Goal: Task Accomplishment & Management: Manage account settings

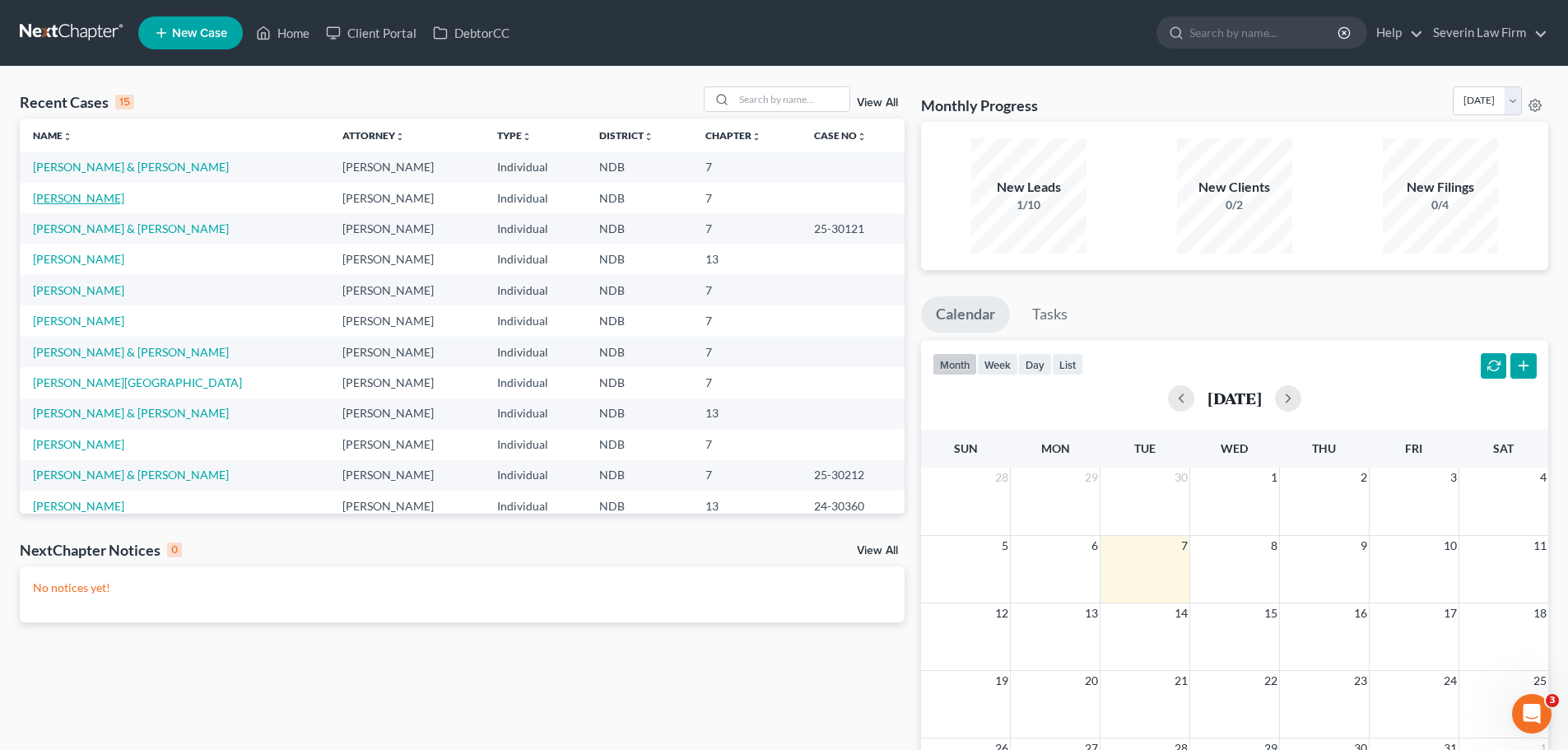
click at [84, 194] on link "[PERSON_NAME]" at bounding box center [79, 197] width 92 height 14
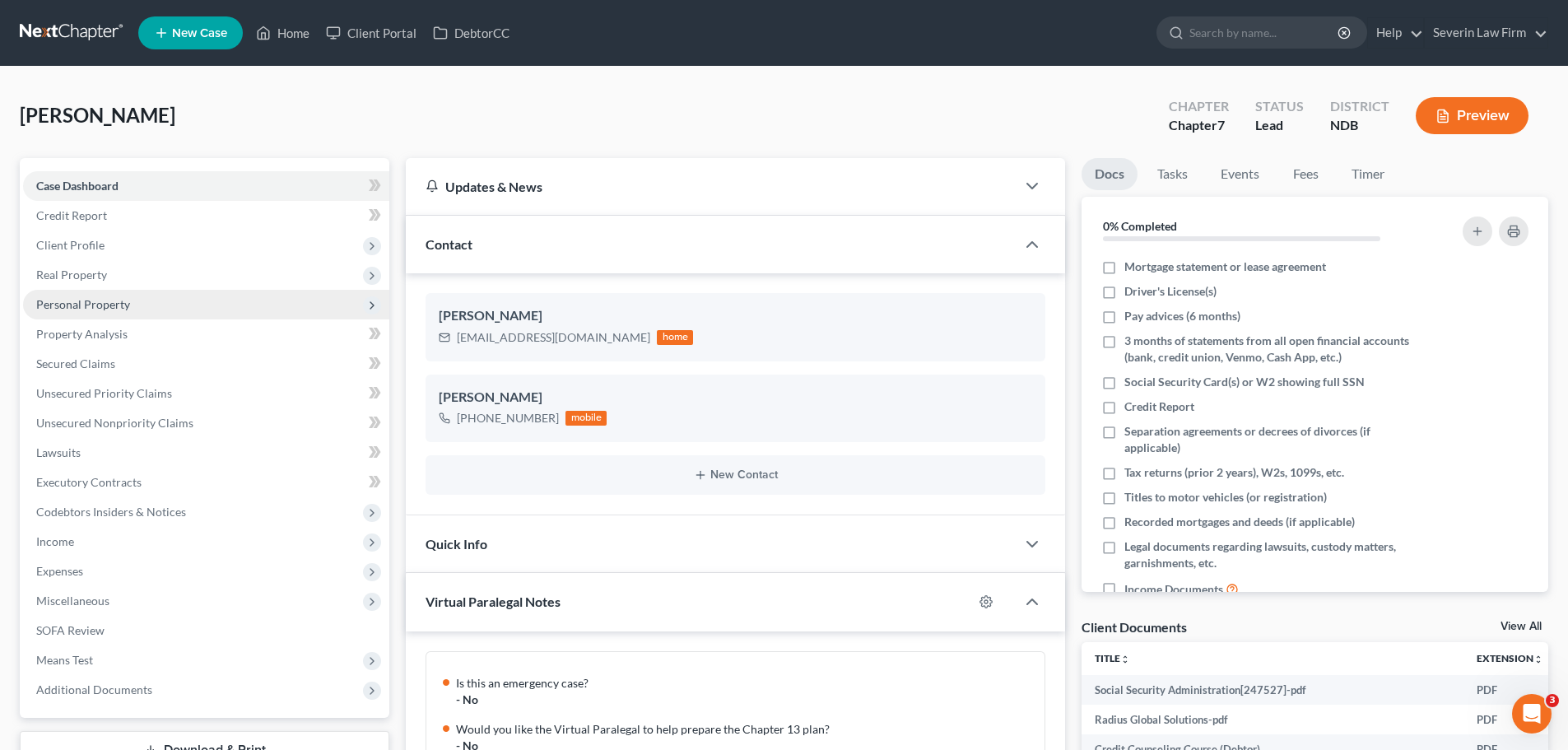
scroll to position [891, 0]
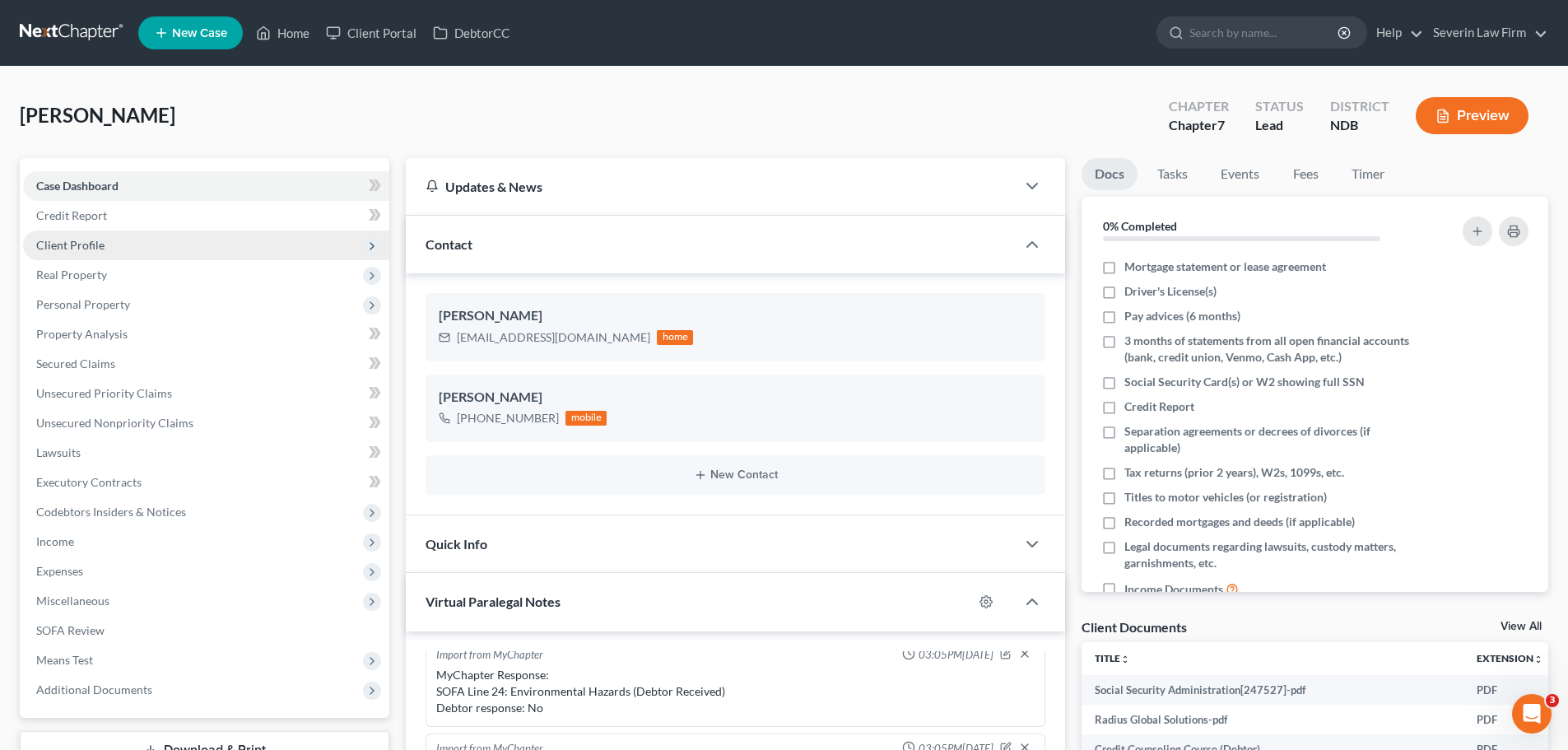
click at [72, 239] on span "Client Profile" at bounding box center [70, 245] width 69 height 14
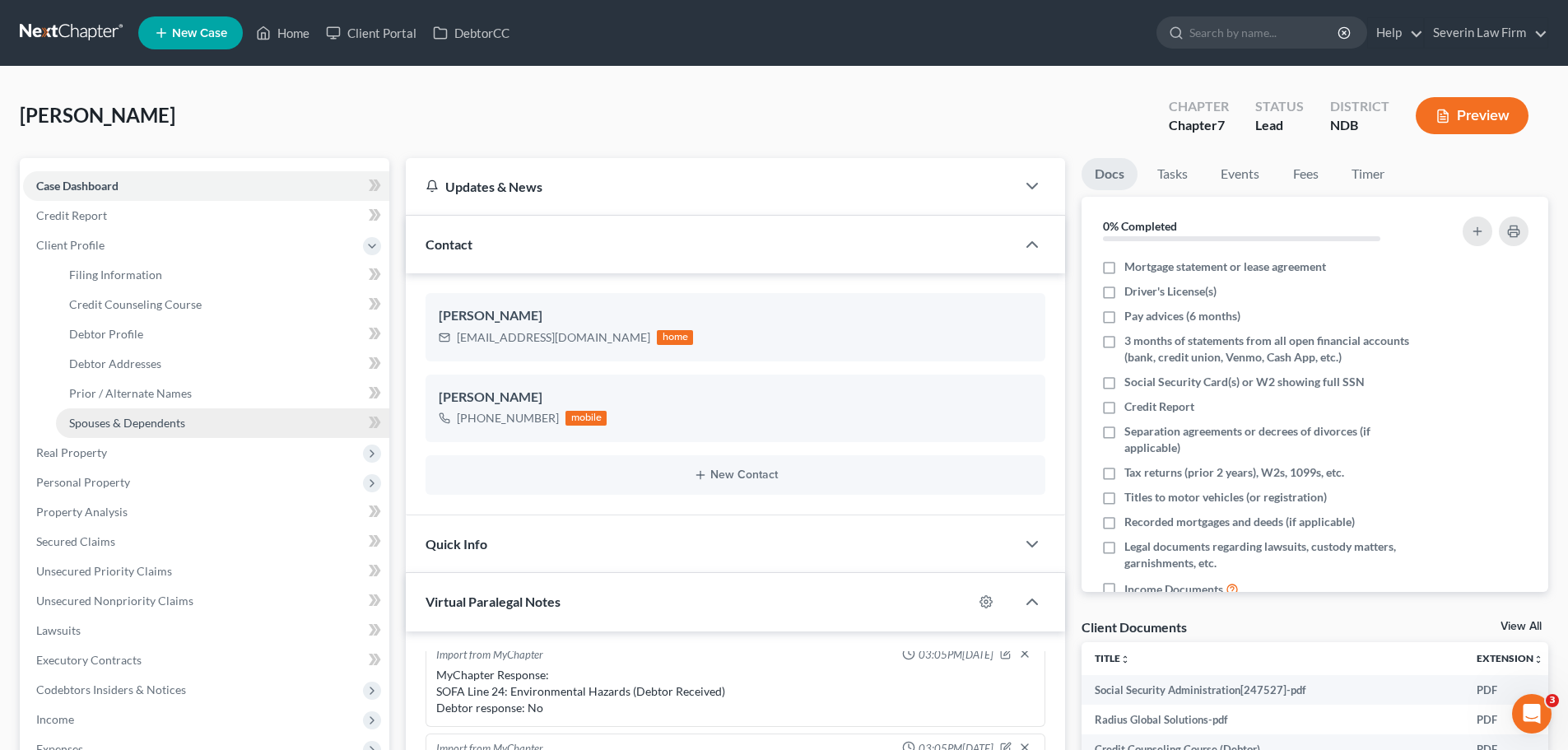
click at [99, 423] on span "Spouses & Dependents" at bounding box center [127, 422] width 116 height 14
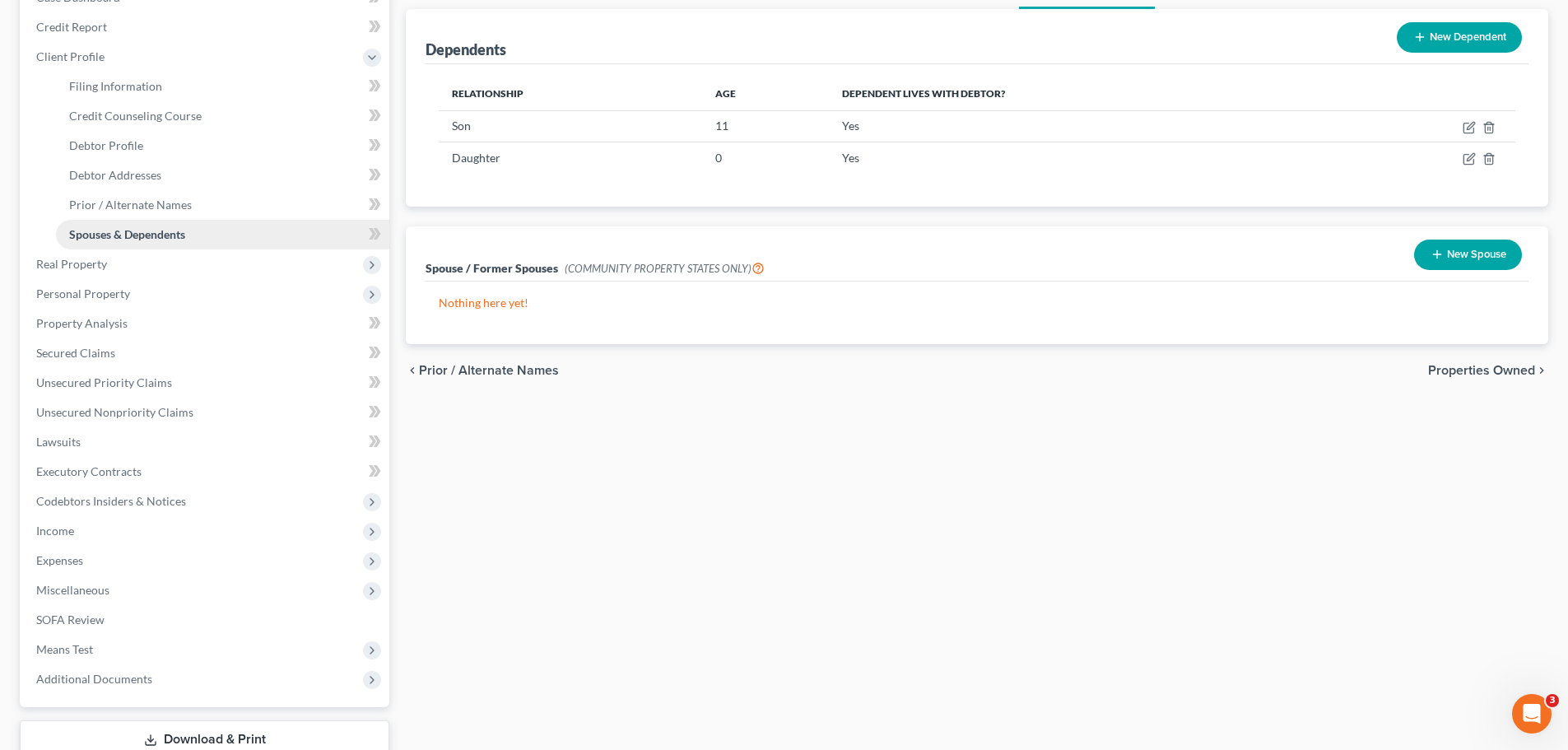
scroll to position [303, 0]
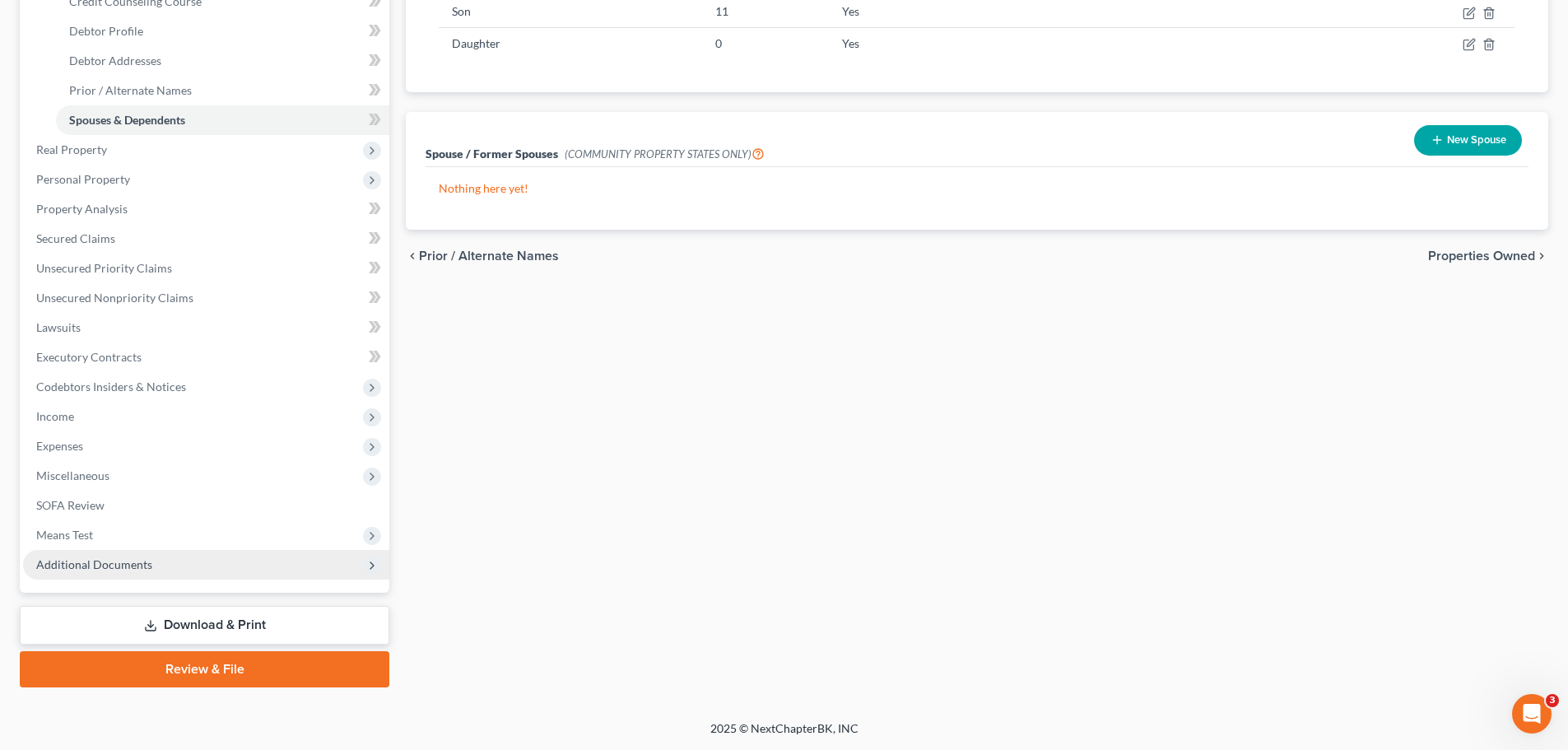
click at [123, 565] on span "Additional Documents" at bounding box center [94, 564] width 116 height 14
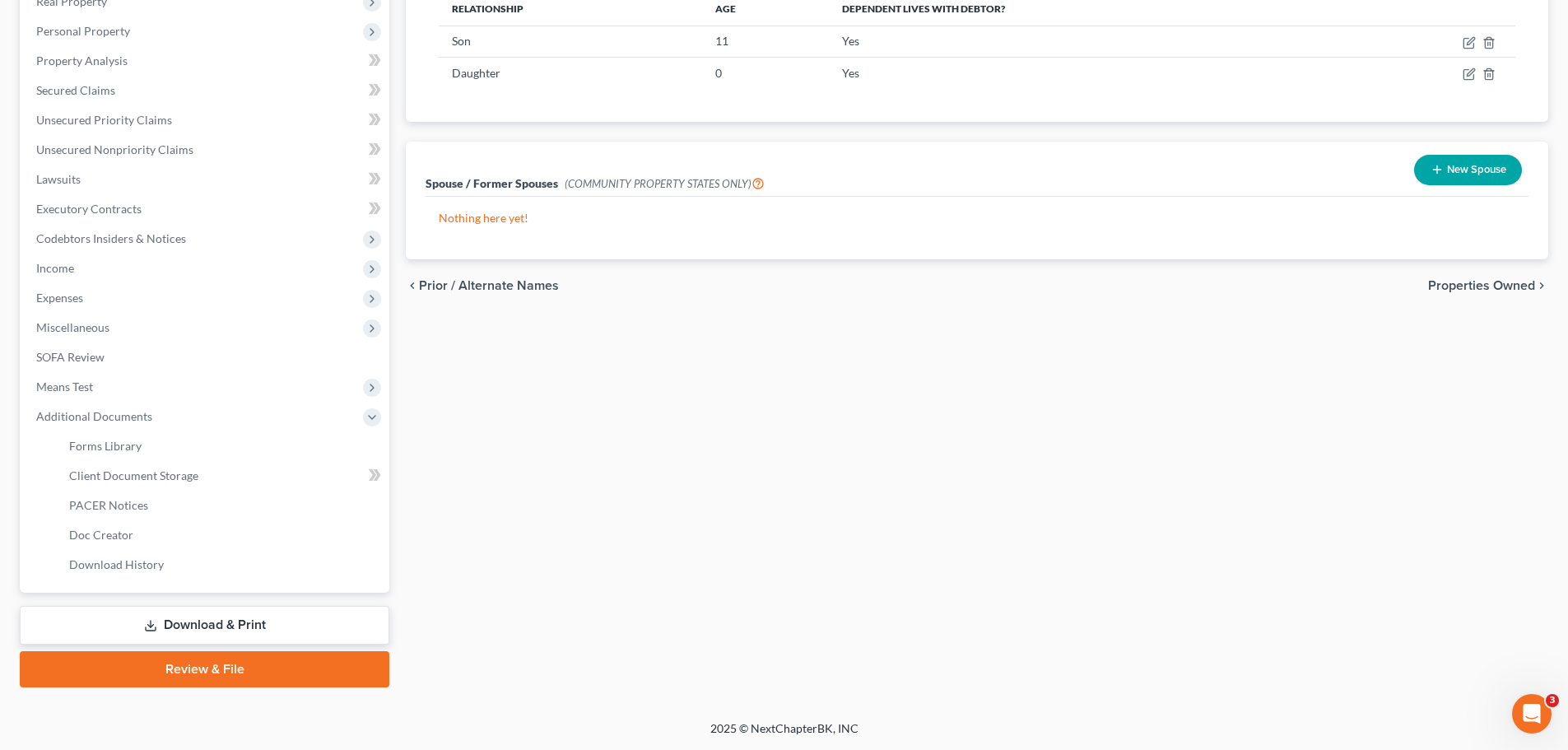
scroll to position [273, 0]
click at [123, 448] on span "Forms Library" at bounding box center [106, 445] width 72 height 14
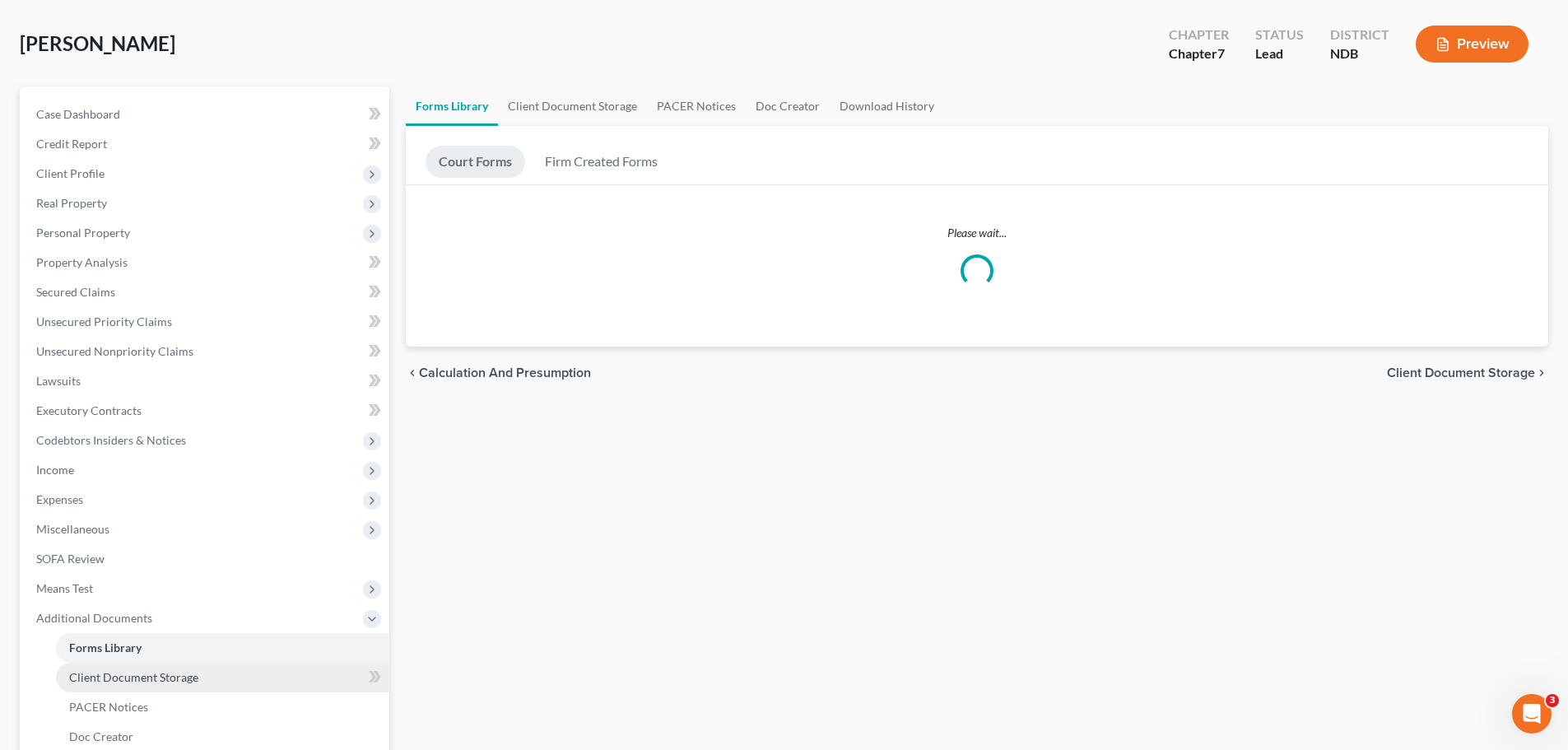
scroll to position [6, 0]
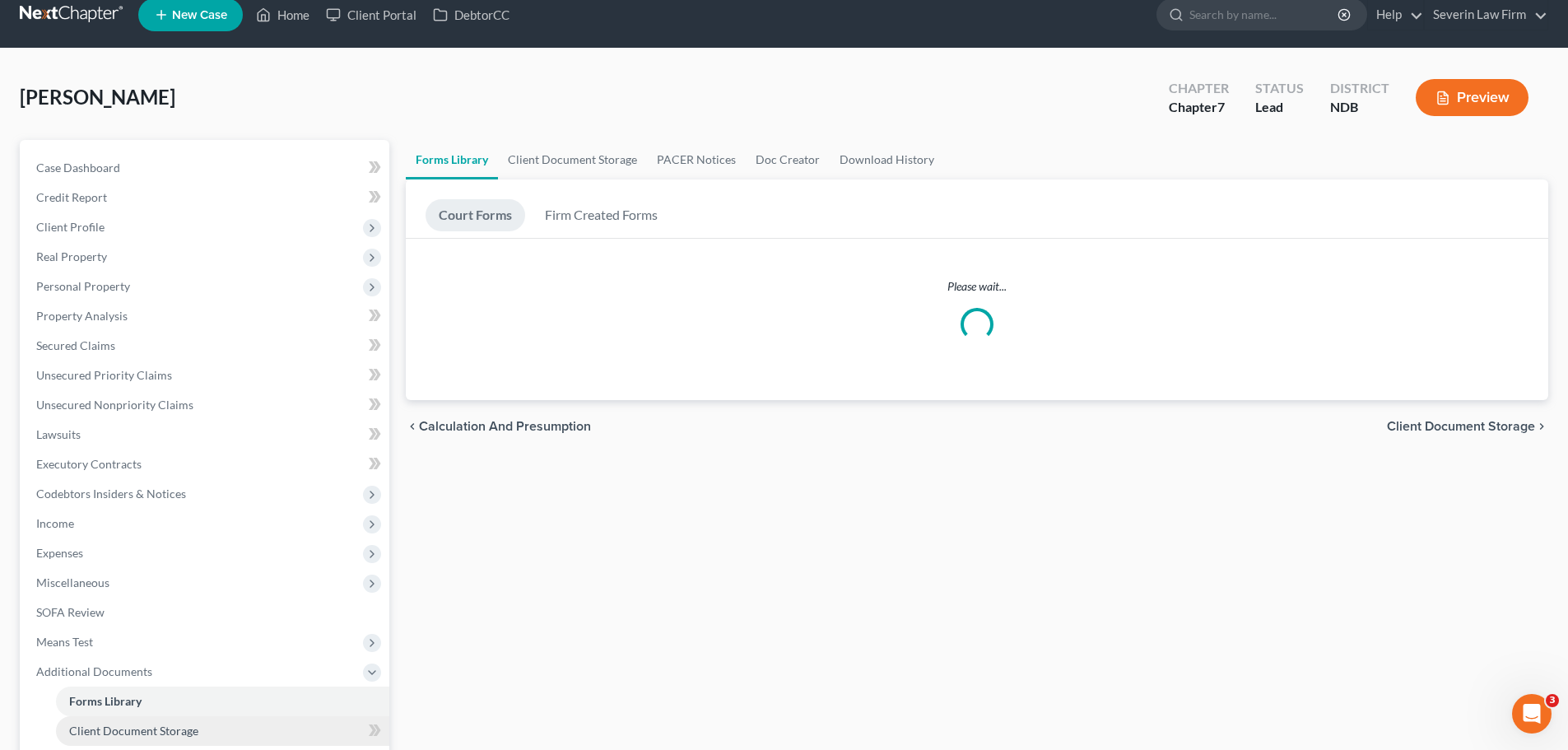
click at [125, 469] on ul "Case Dashboard Payments Invoices Payments Payments Credit Report Client Profile" at bounding box center [206, 493] width 366 height 681
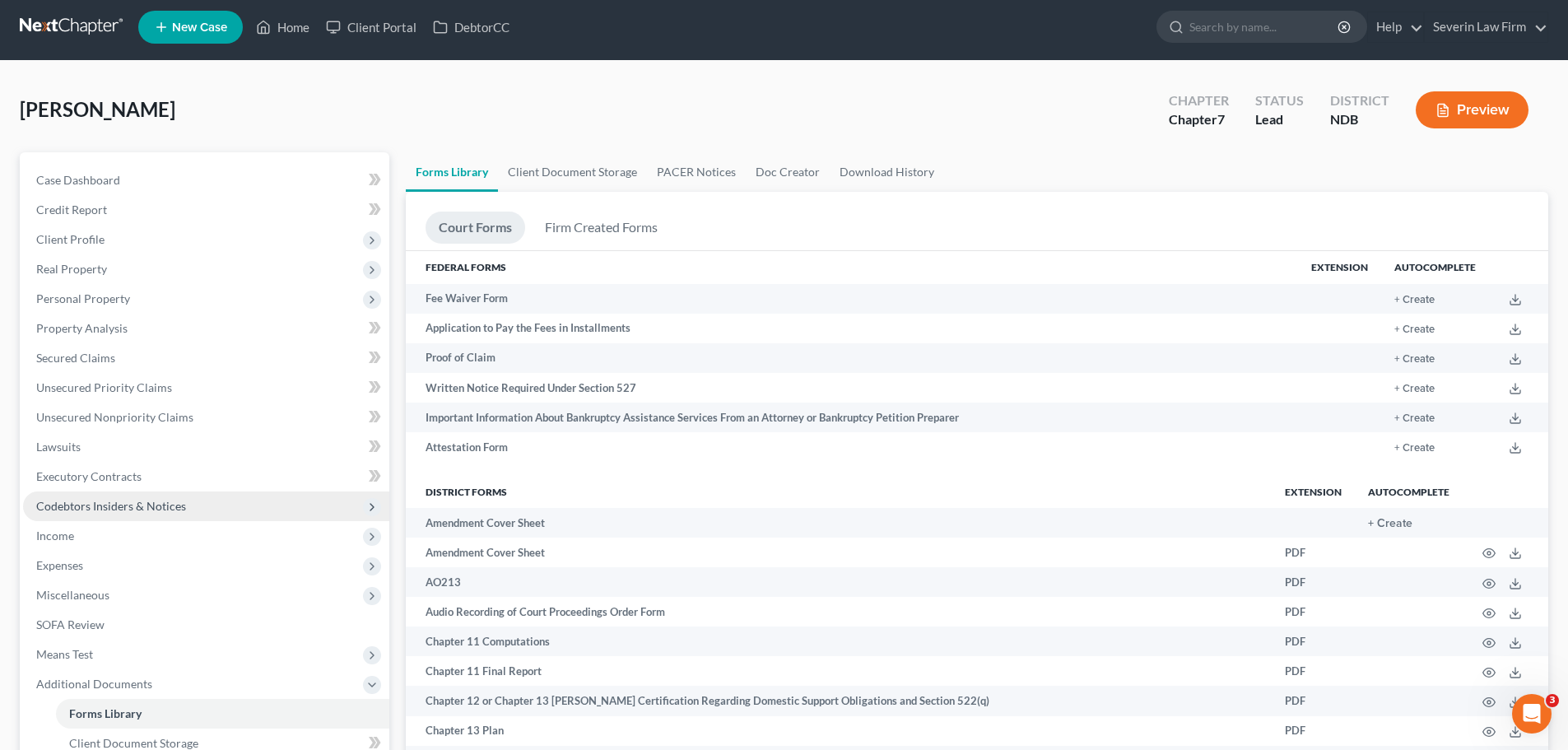
scroll to position [0, 0]
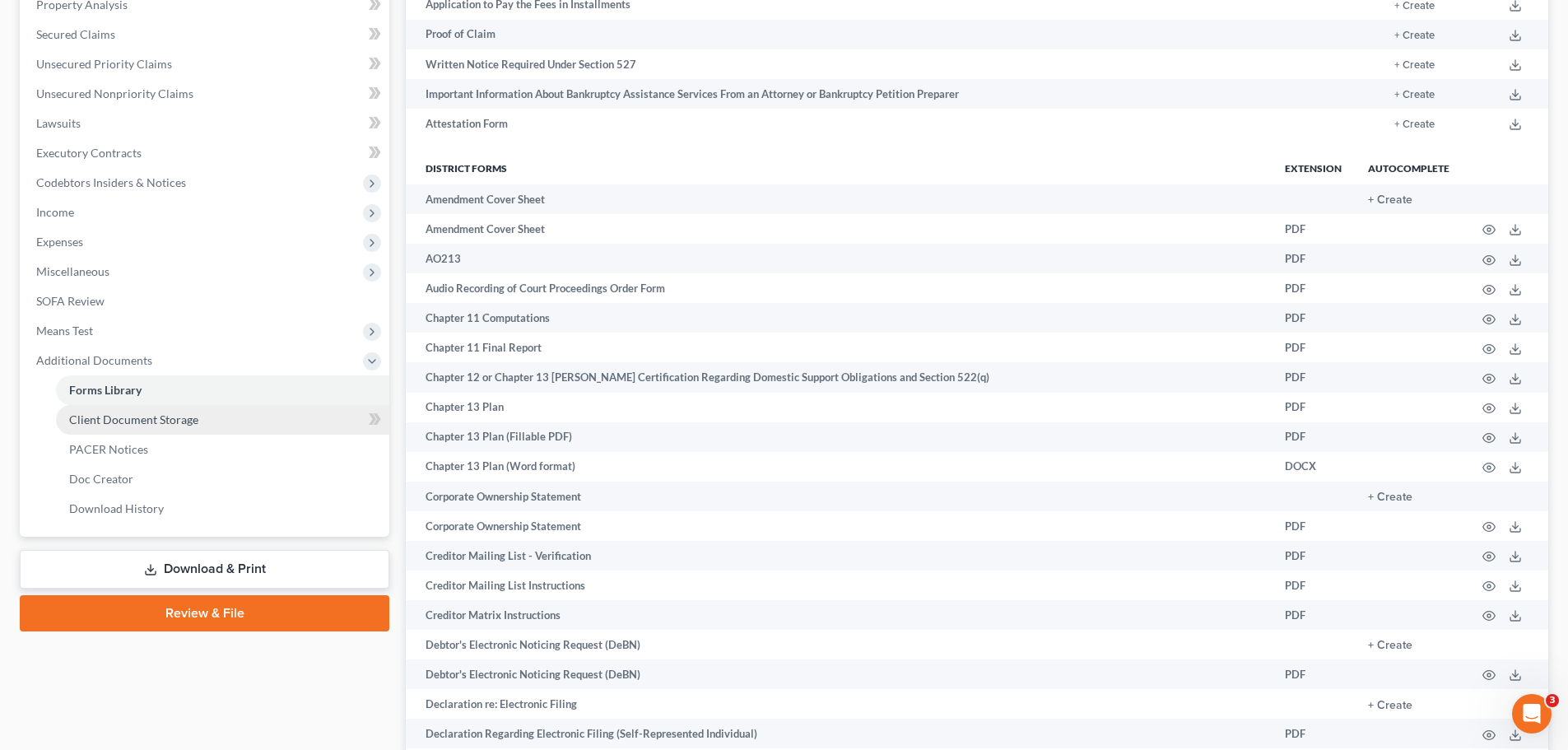
click at [119, 418] on span "Client Document Storage" at bounding box center [133, 419] width 129 height 14
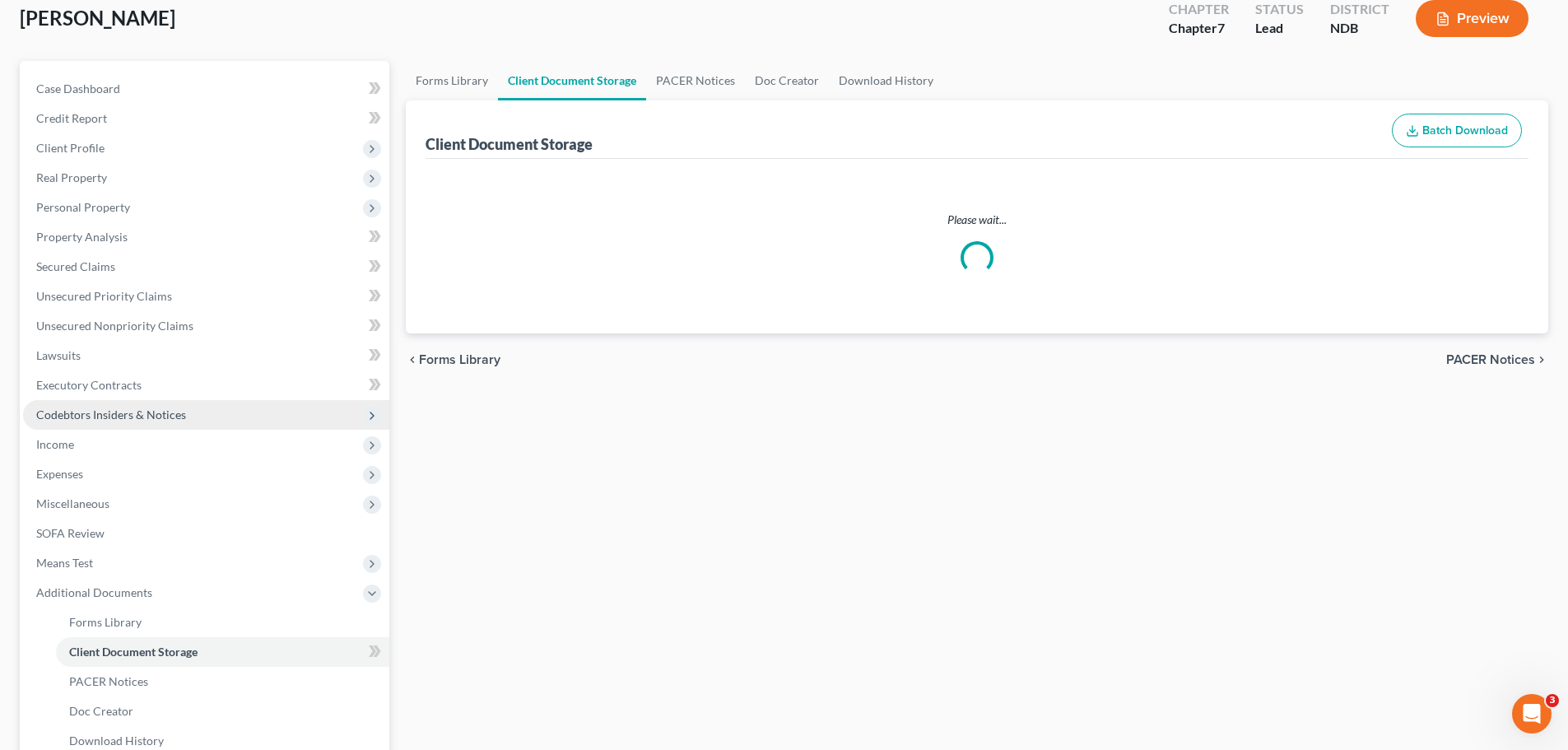
scroll to position [20, 0]
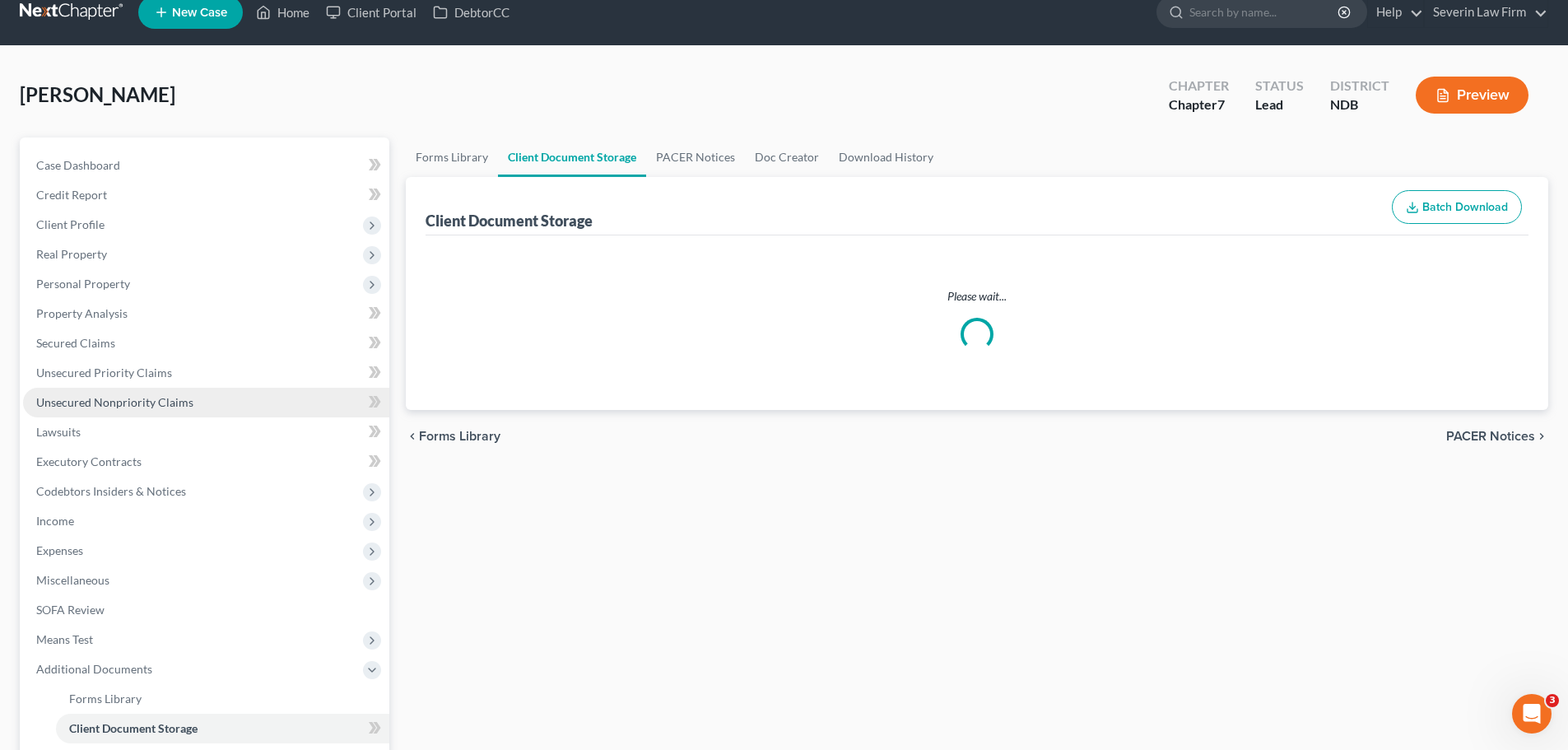
select select "0"
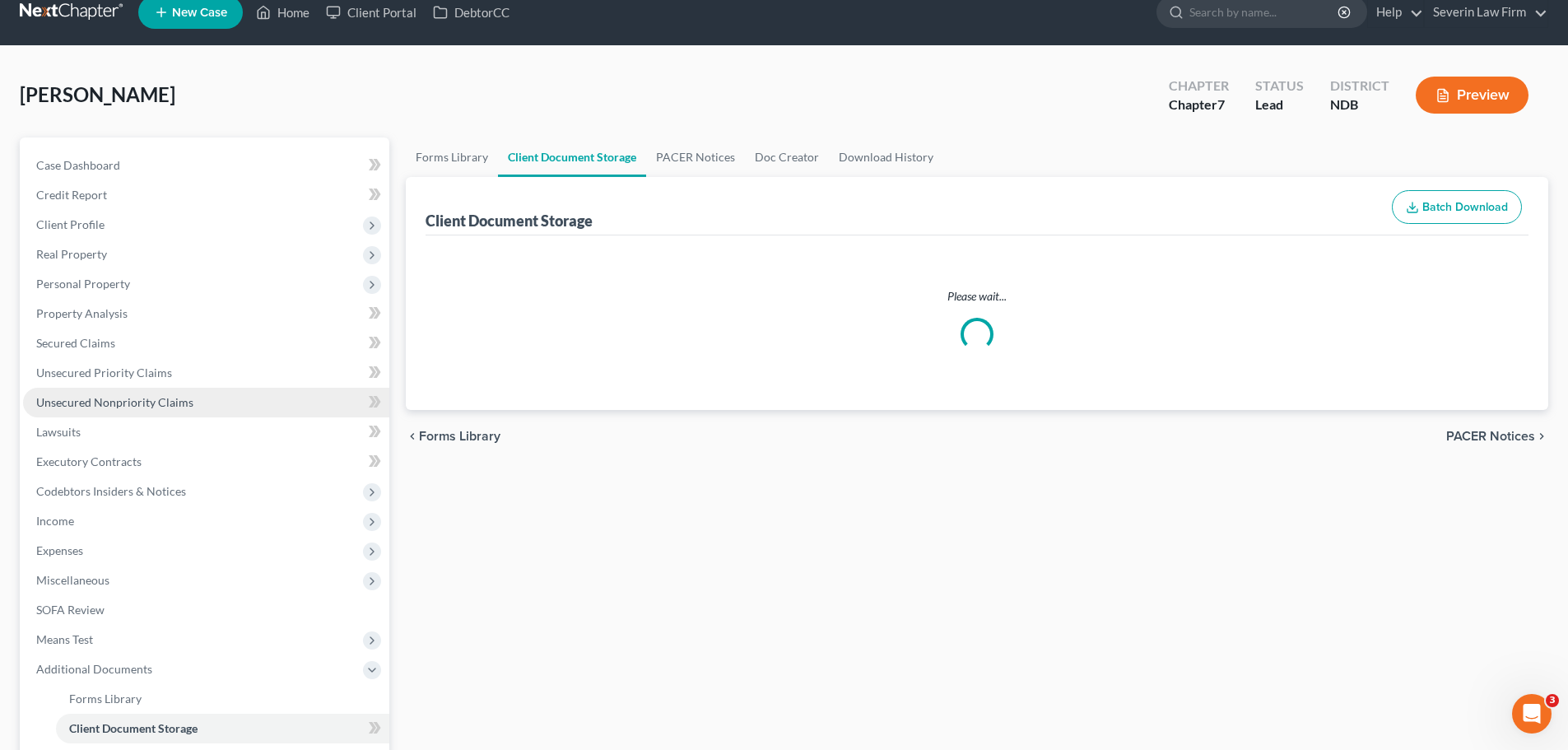
select select "0"
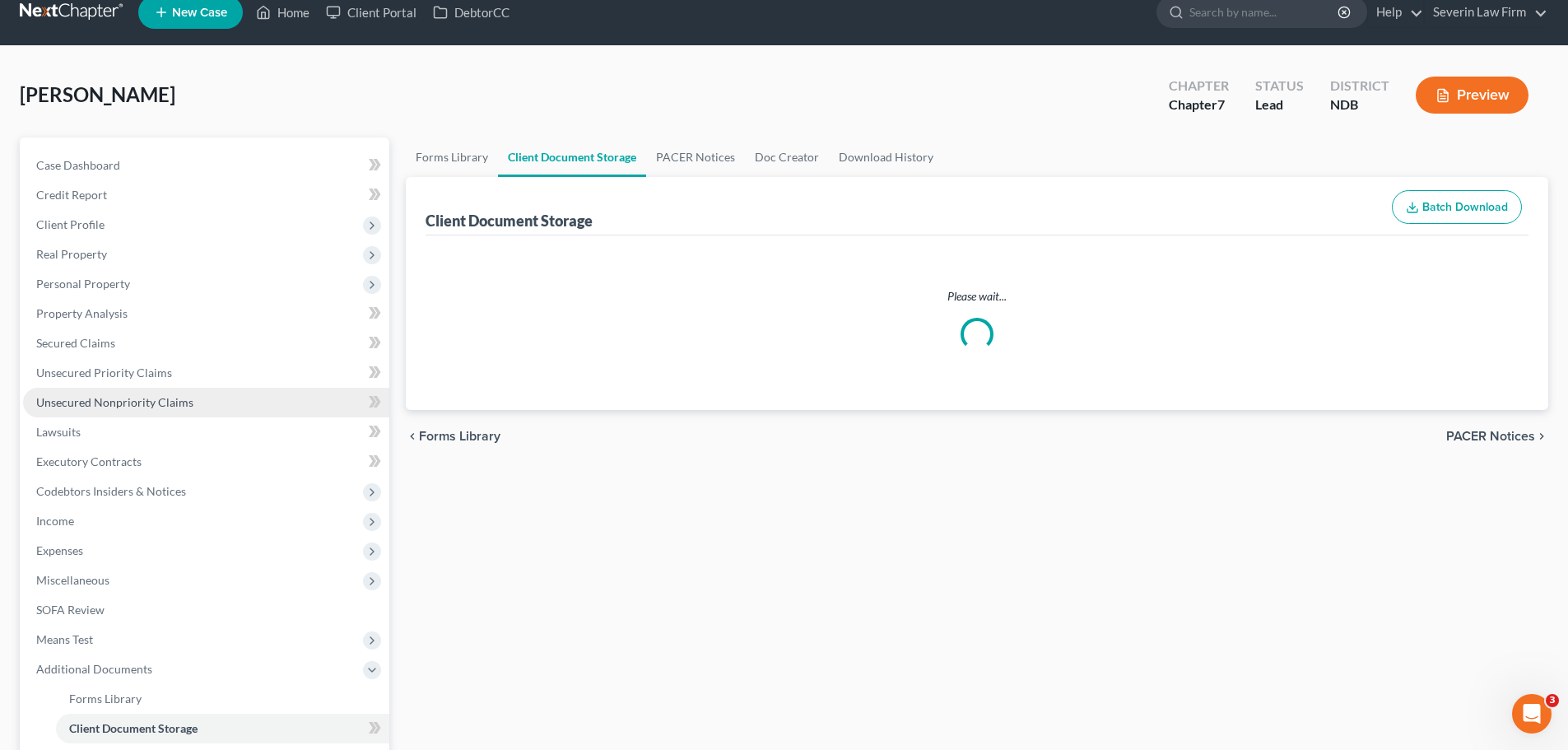
select select "0"
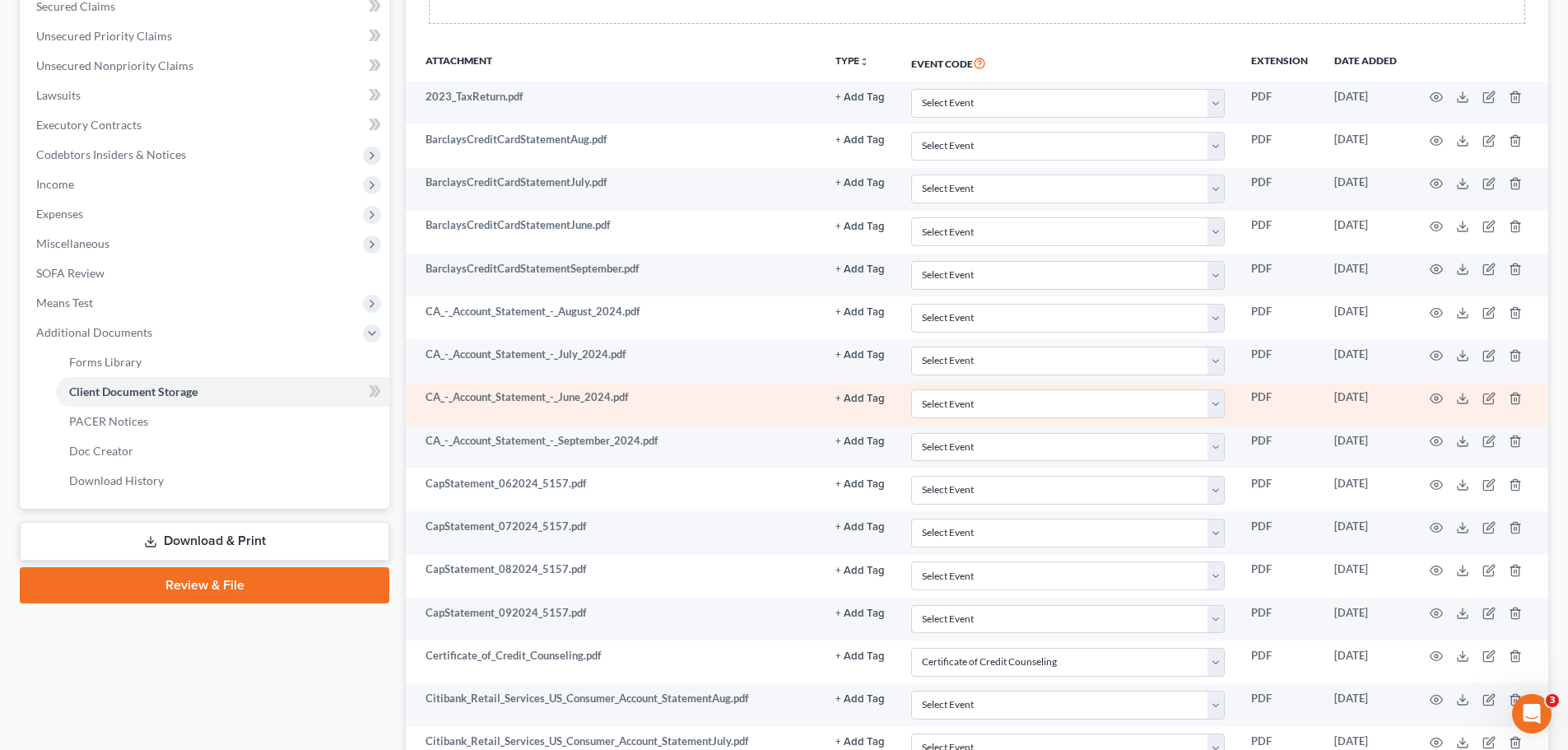
scroll to position [412, 0]
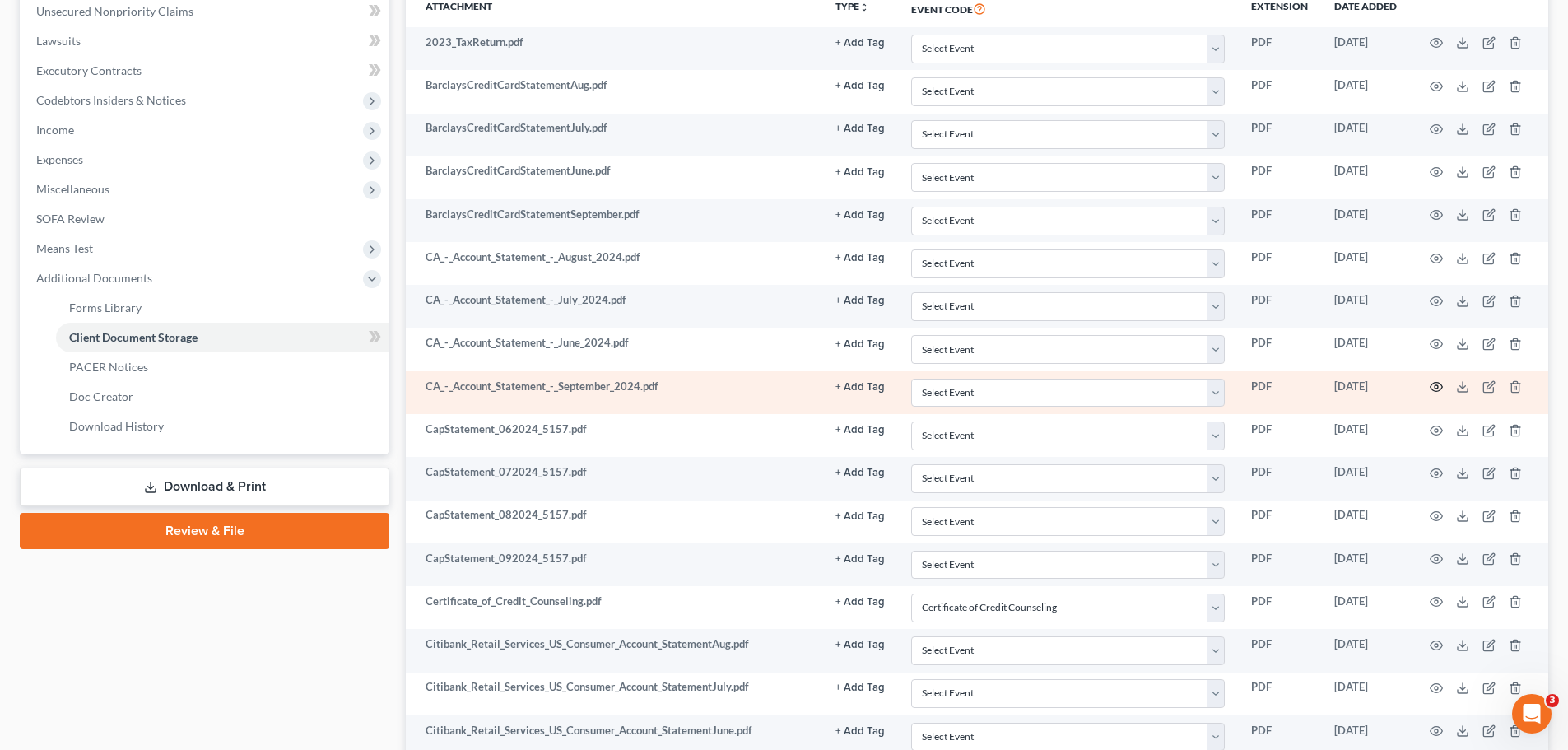
click at [1431, 383] on icon "button" at bounding box center [1435, 387] width 13 height 13
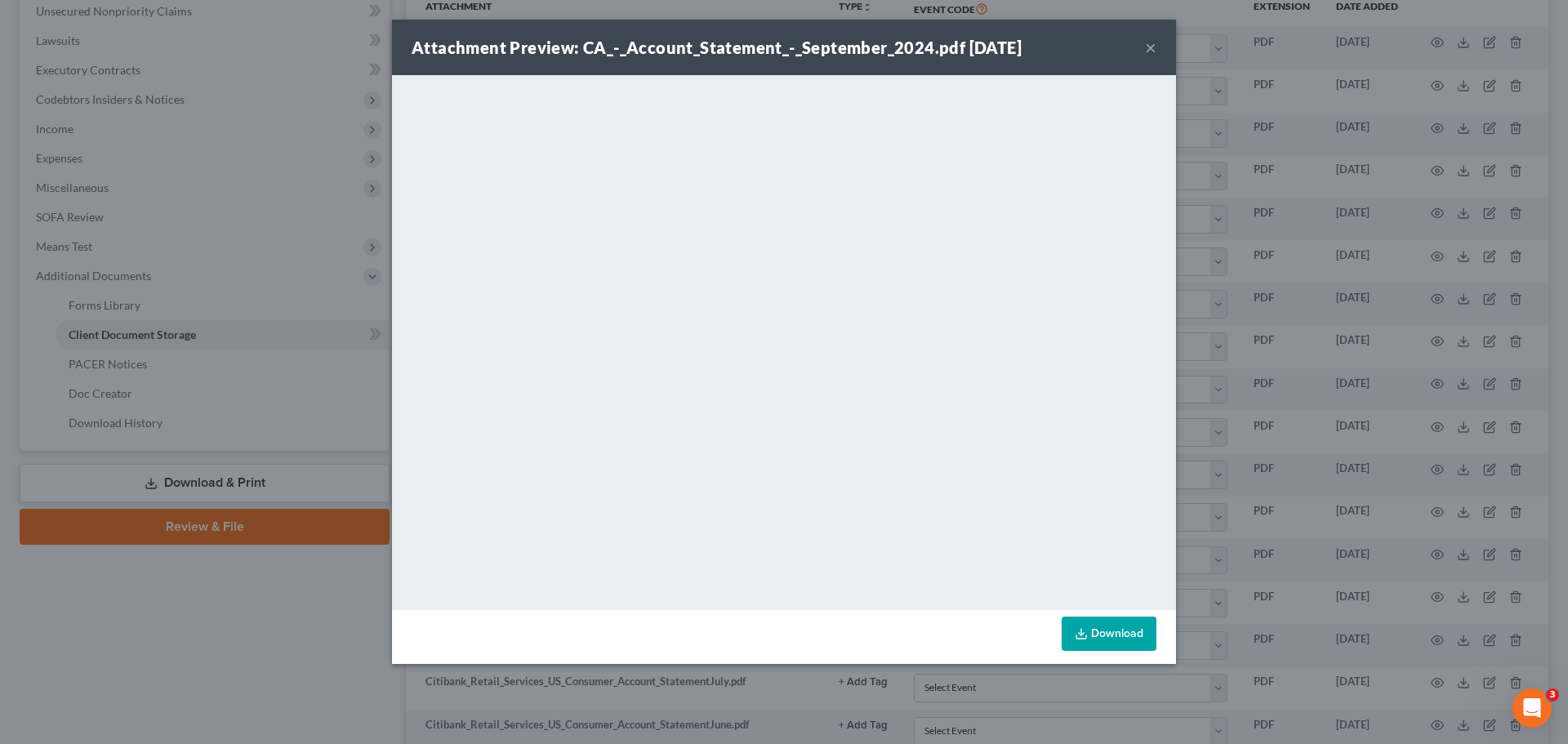
click at [1152, 48] on button "×" at bounding box center [1150, 47] width 11 height 19
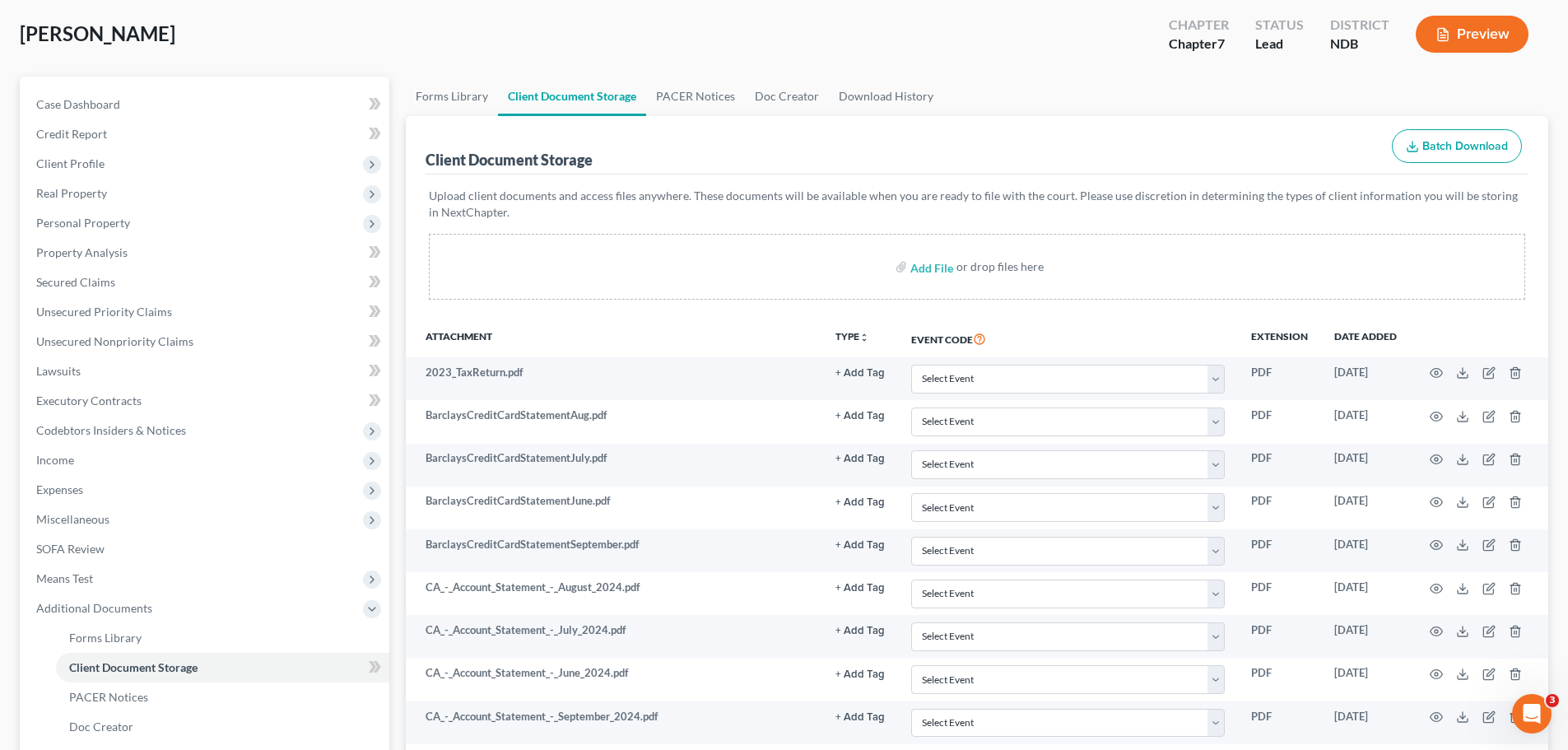
scroll to position [0, 0]
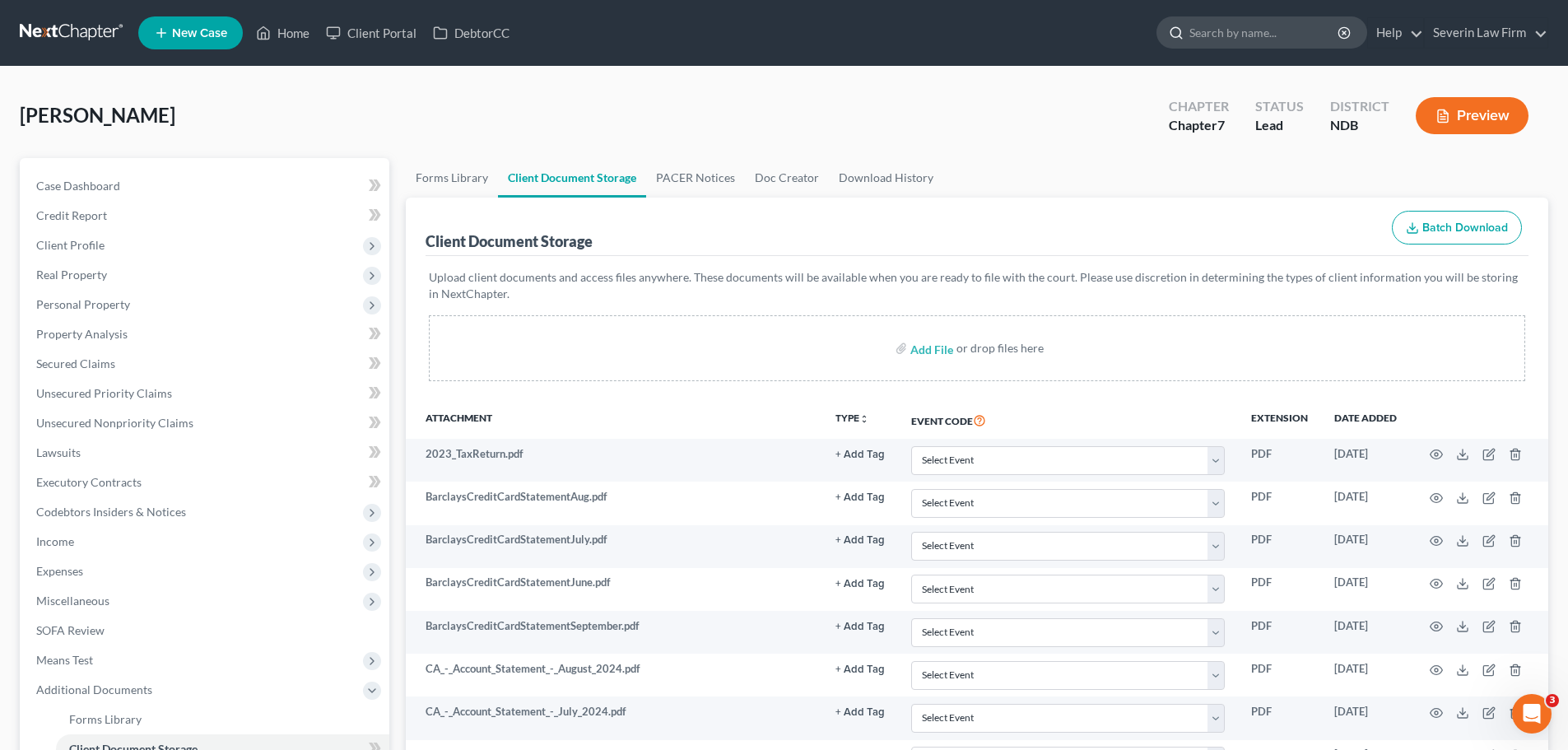
click at [1204, 35] on input "search" at bounding box center [1264, 32] width 151 height 31
type input "[PERSON_NAME]"
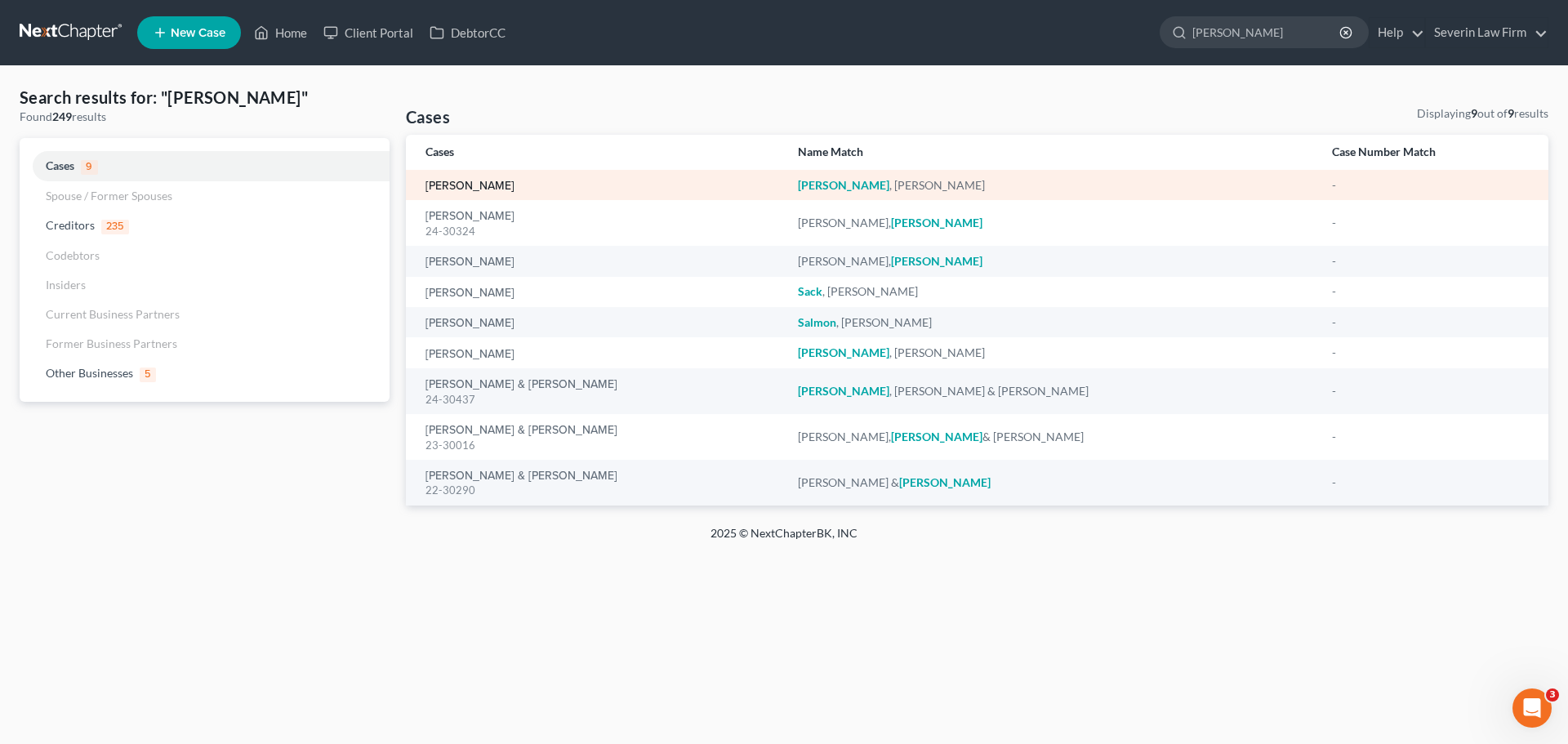
click at [470, 186] on link "[PERSON_NAME]" at bounding box center [470, 186] width 89 height 11
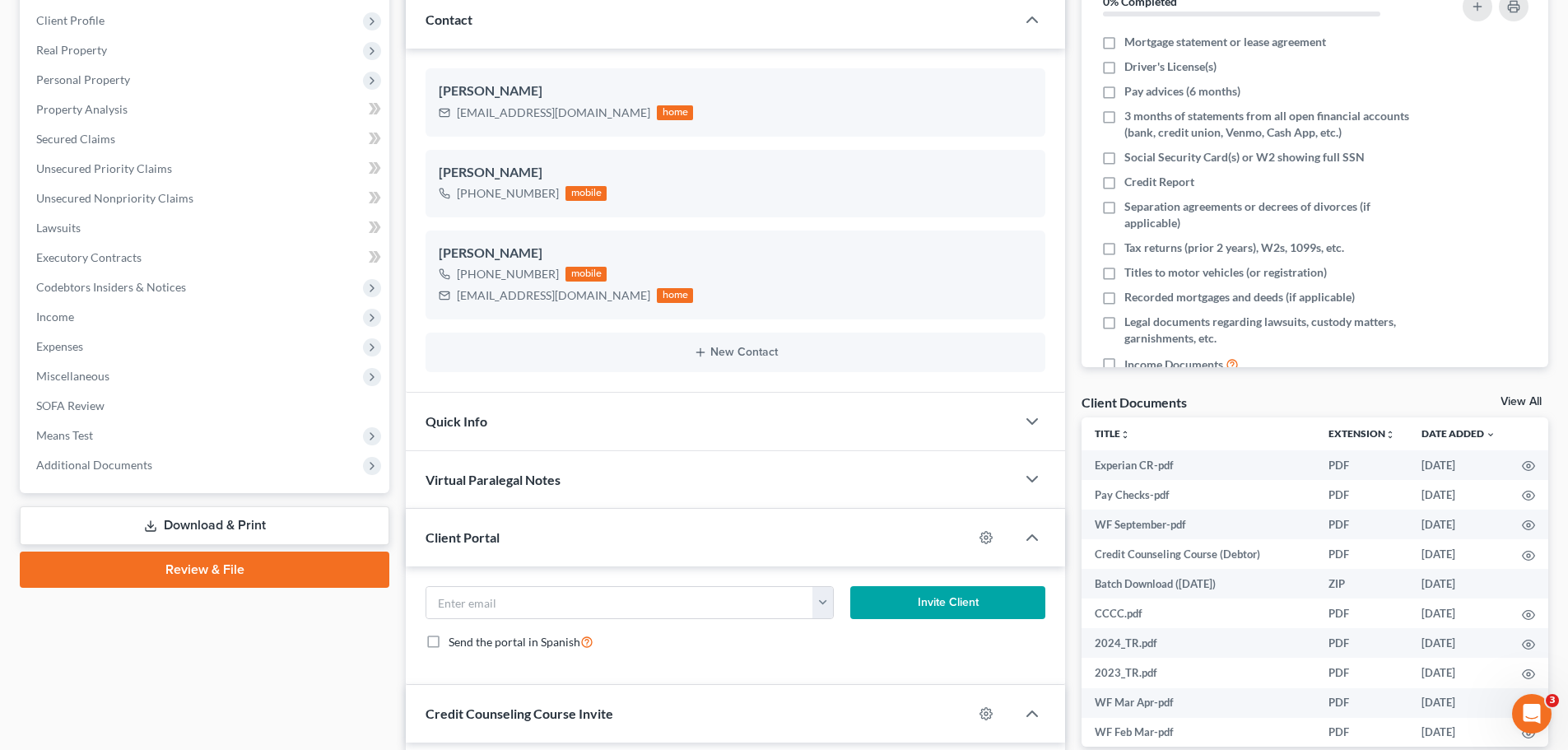
scroll to position [408, 0]
